Goal: Task Accomplishment & Management: Complete application form

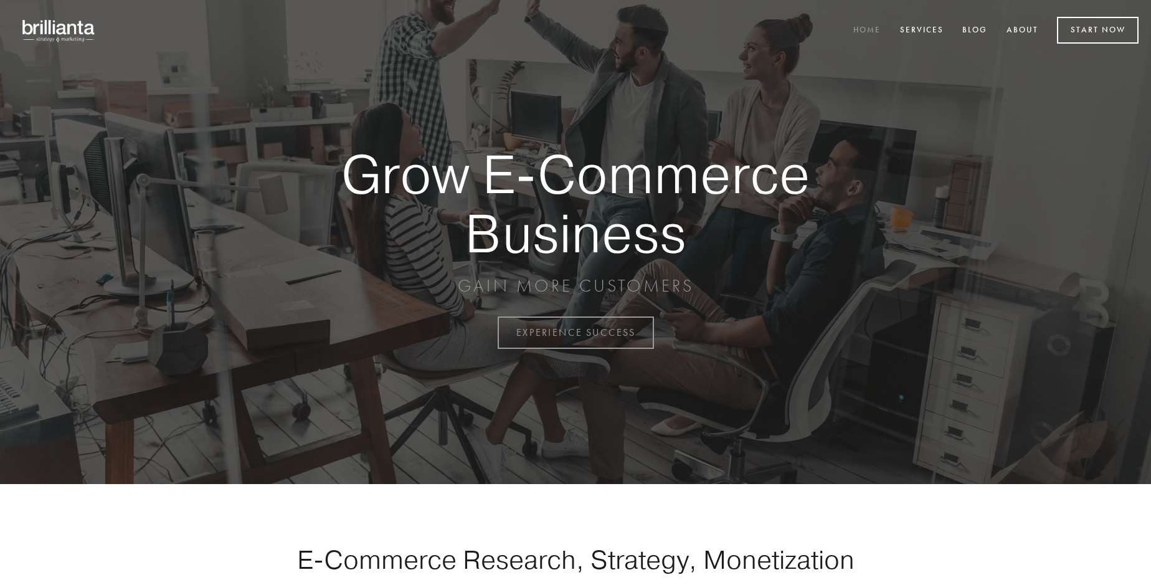
scroll to position [3266, 0]
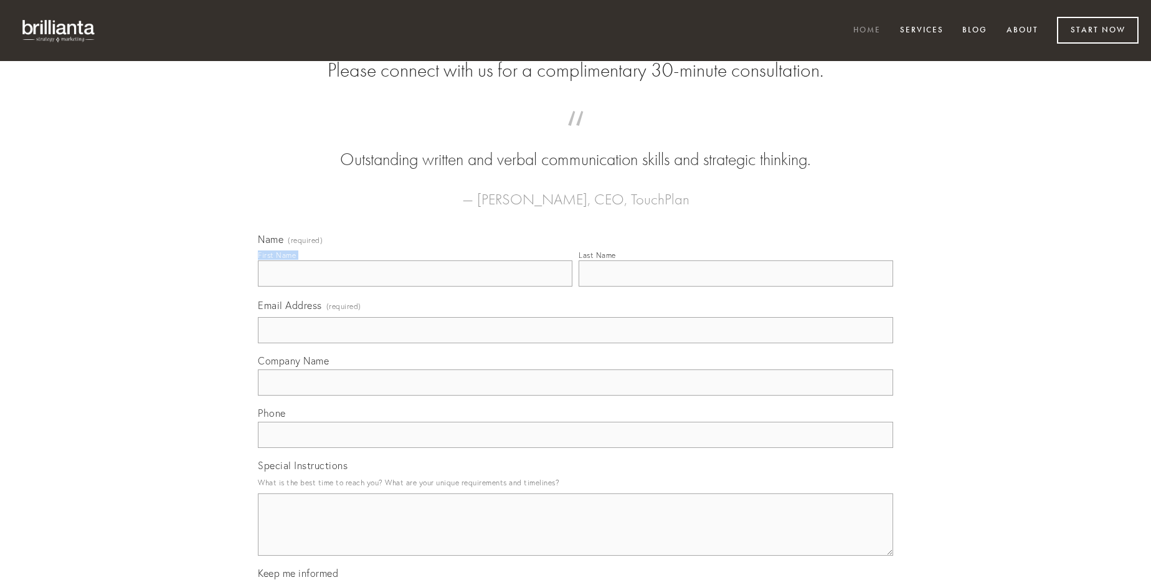
type input "[PERSON_NAME]-Leannon"
click at [736, 287] on input "Last Name" at bounding box center [736, 273] width 315 height 26
type input "[PERSON_NAME]-Leannon"
click at [576, 343] on input "Email Address (required)" at bounding box center [575, 330] width 635 height 26
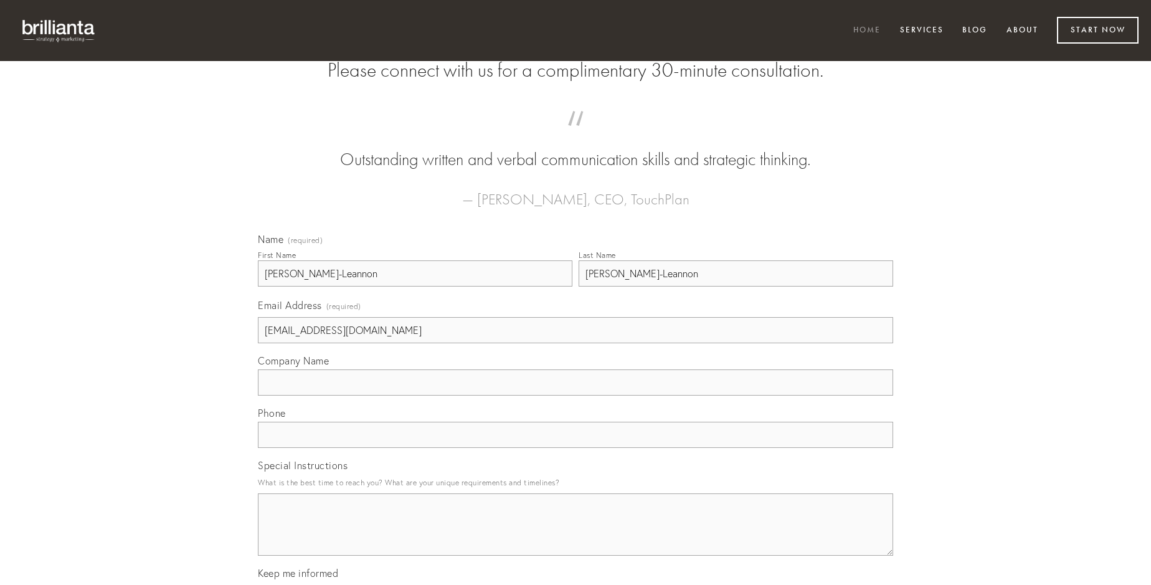
type input "[EMAIL_ADDRESS][DOMAIN_NAME]"
click at [576, 396] on input "Company Name" at bounding box center [575, 382] width 635 height 26
type input "utique"
click at [576, 448] on input "text" at bounding box center [575, 435] width 635 height 26
click at [576, 536] on textarea "Special Instructions" at bounding box center [575, 524] width 635 height 62
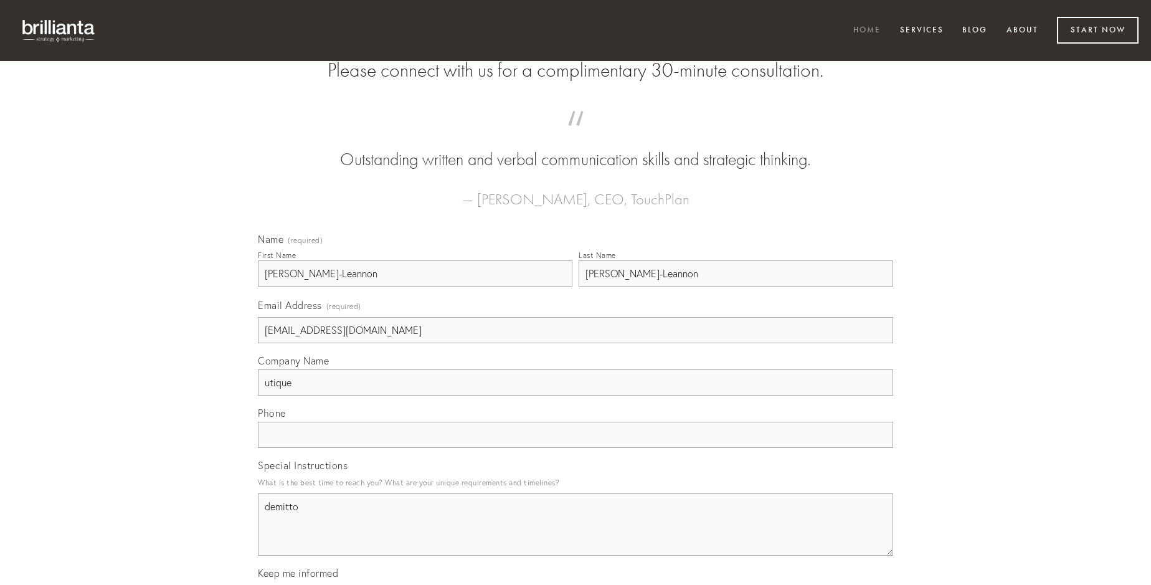
type textarea "demitto"
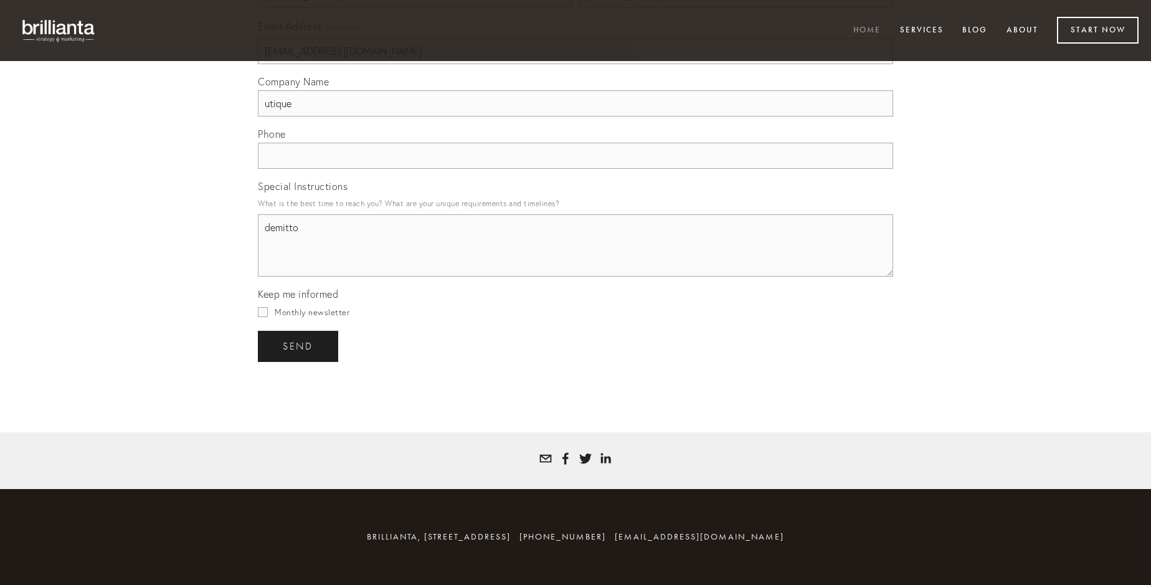
click at [299, 346] on span "send" at bounding box center [298, 346] width 31 height 11
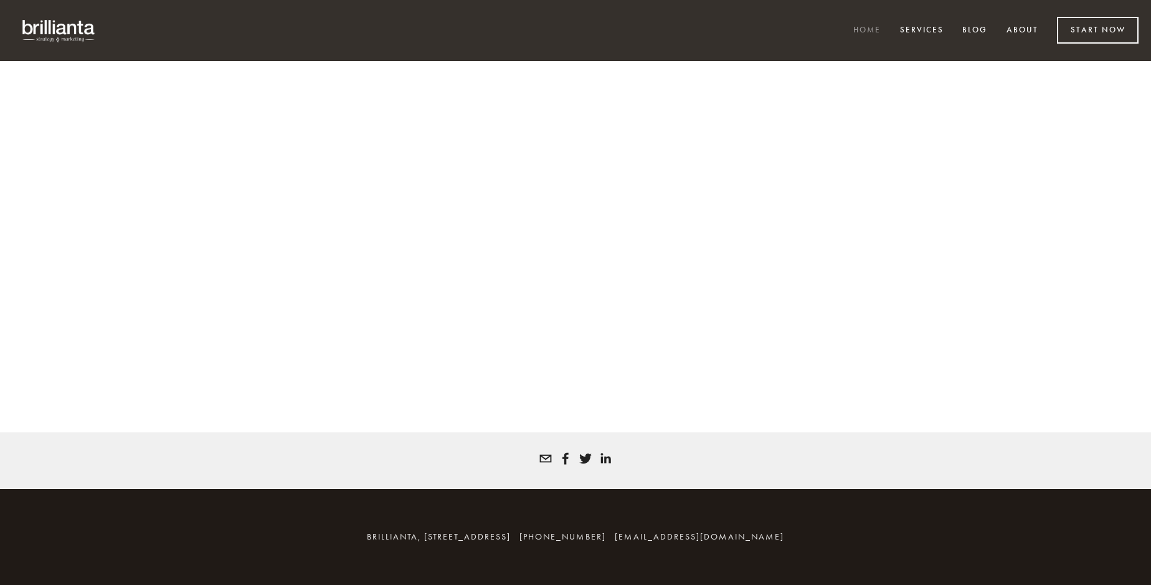
scroll to position [3249, 0]
